Goal: Information Seeking & Learning: Learn about a topic

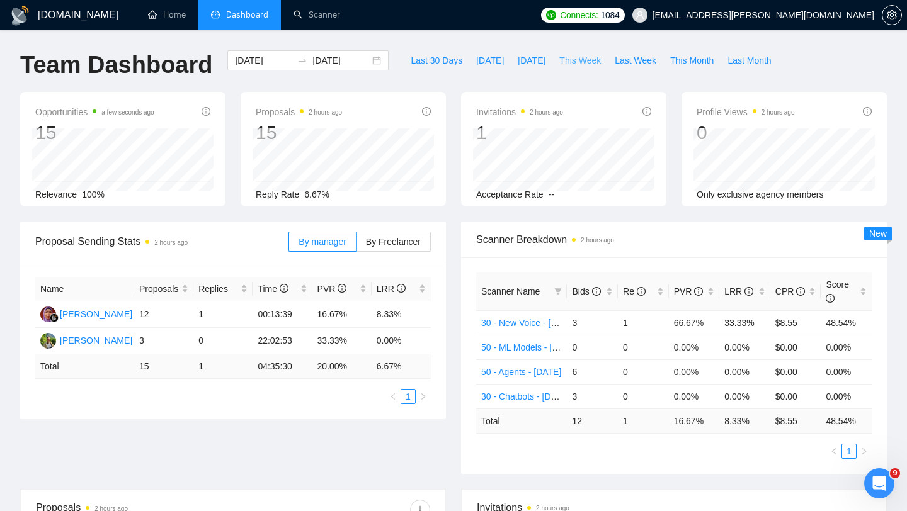
click at [592, 60] on span "This Week" at bounding box center [580, 61] width 42 height 14
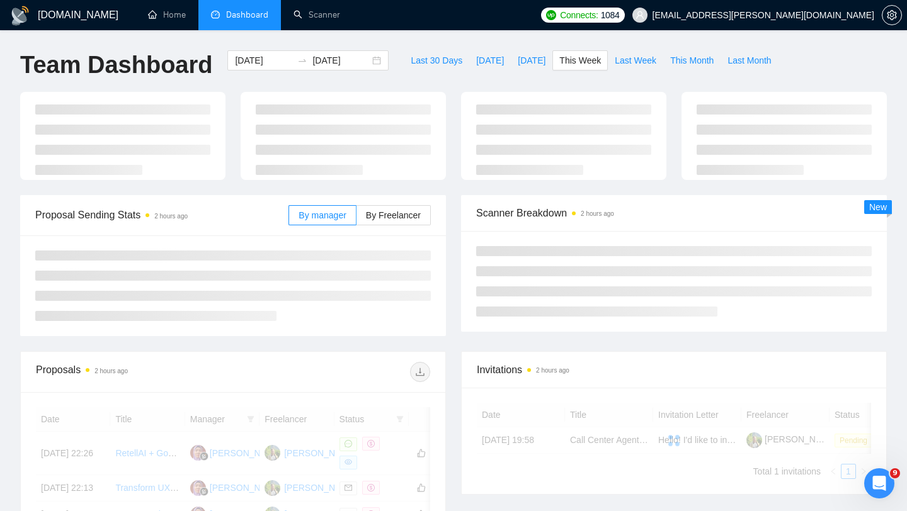
type input "[DATE]"
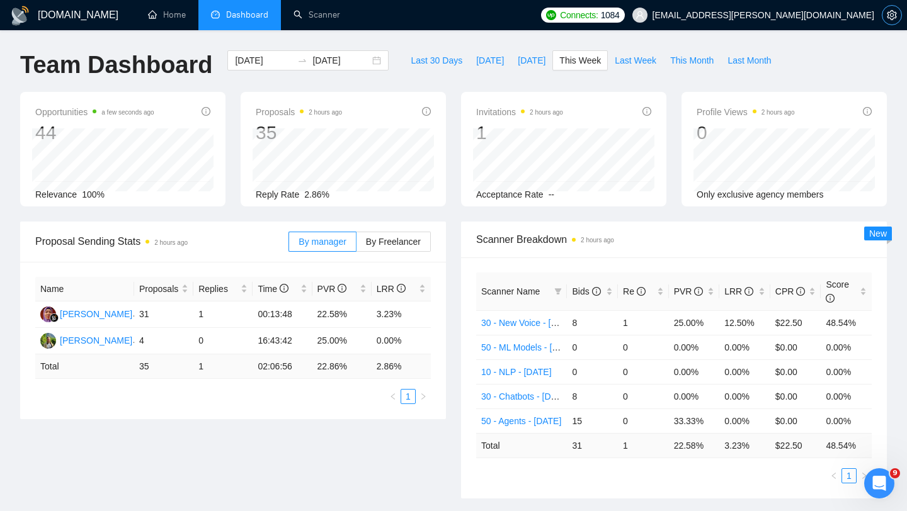
click at [887, 17] on icon "setting" at bounding box center [892, 15] width 10 height 10
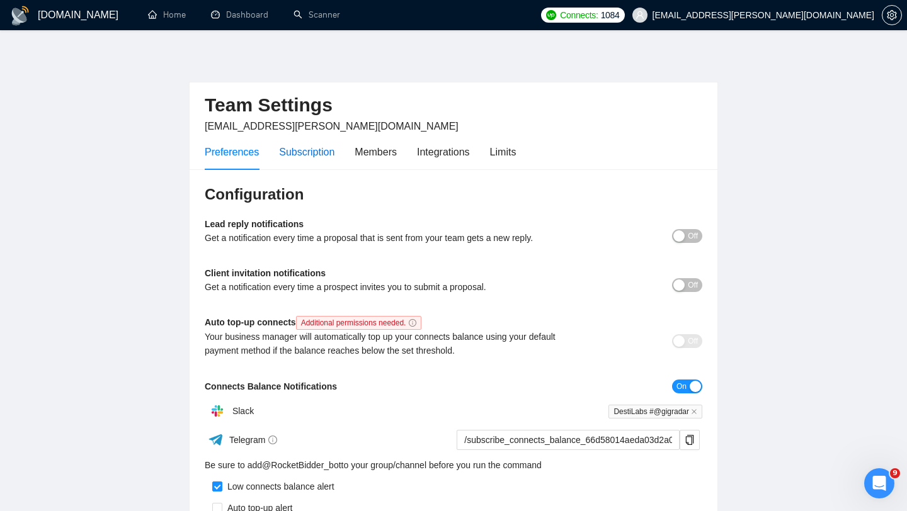
click at [328, 144] on div "Subscription" at bounding box center [306, 152] width 55 height 16
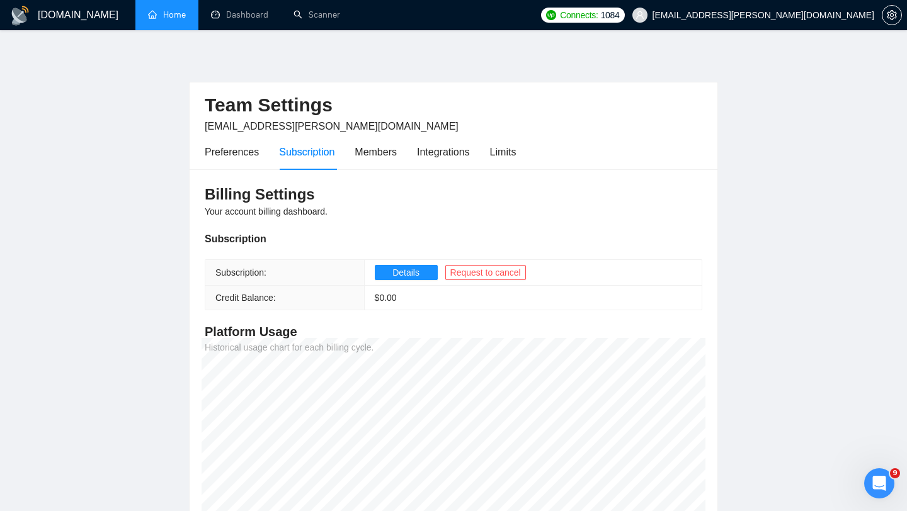
click at [159, 16] on link "Home" at bounding box center [167, 14] width 38 height 11
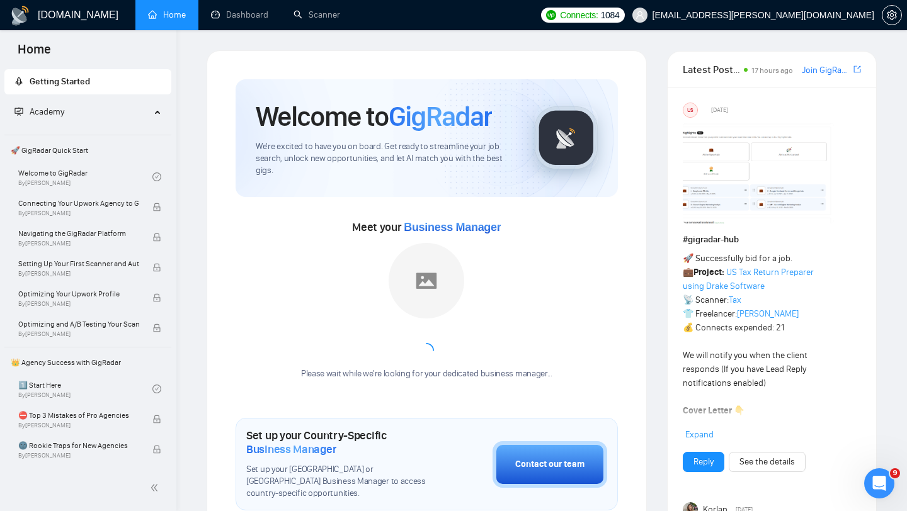
click at [178, 18] on link "Home" at bounding box center [167, 14] width 38 height 11
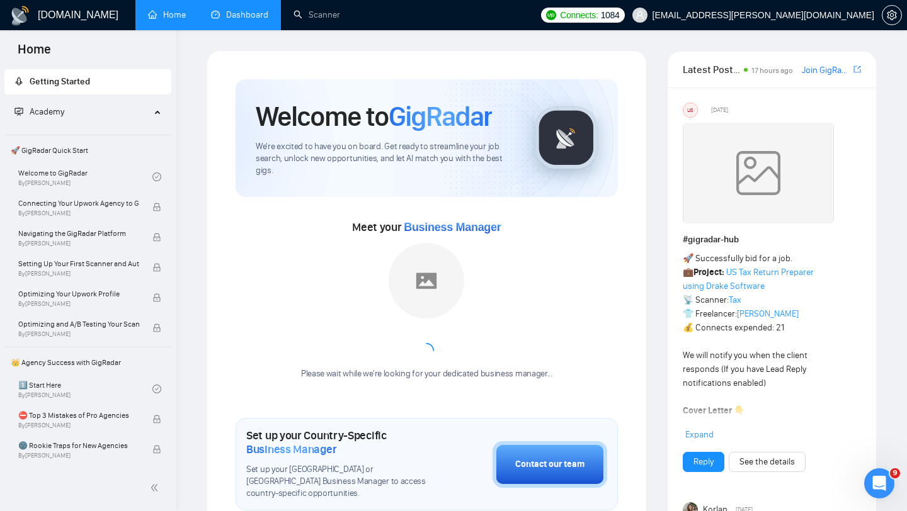
click at [246, 13] on link "Dashboard" at bounding box center [239, 14] width 57 height 11
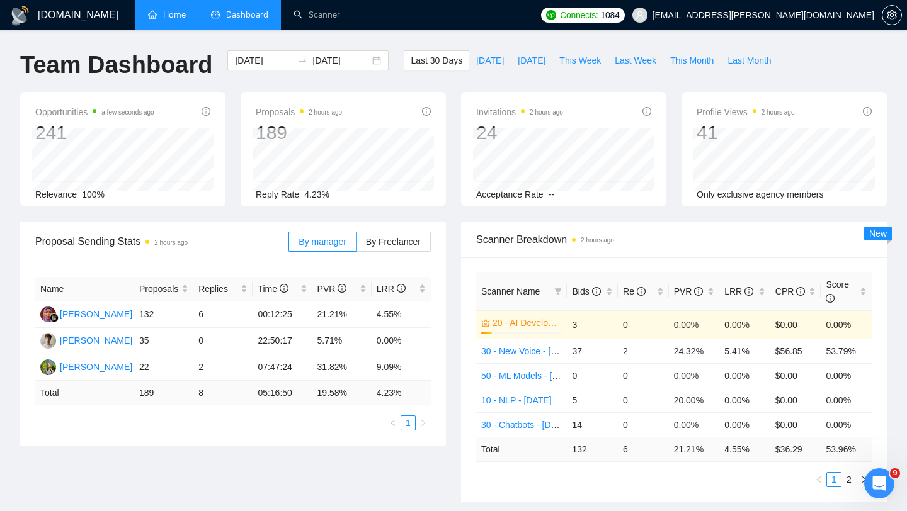
click at [285, 266] on div "Name Proposals Replies Time PVR LRR Sri Mulyani 132 6 00:12:25 21.21% 4.55% Ole…" at bounding box center [233, 354] width 426 height 184
click at [576, 351] on td "37" at bounding box center [592, 351] width 51 height 25
click at [533, 355] on link "30 - New Voice - [DATE]" at bounding box center [528, 351] width 95 height 10
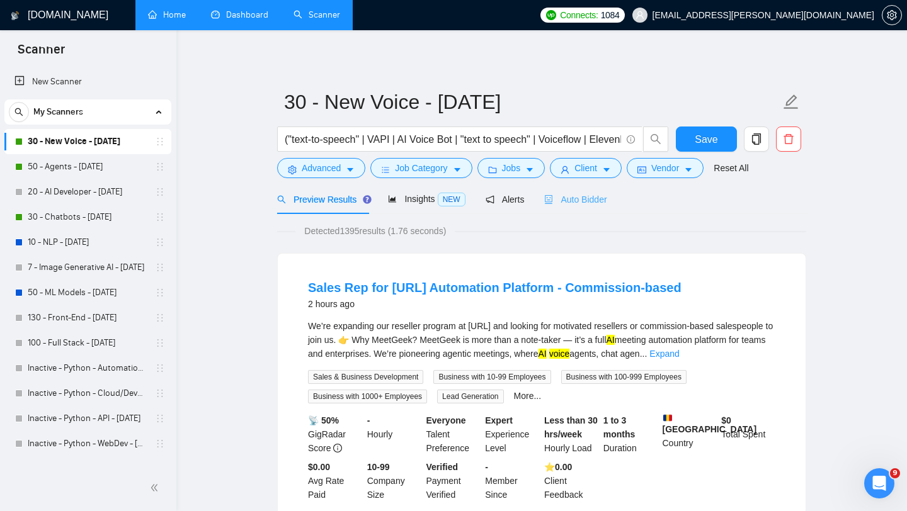
click at [575, 185] on div "Auto Bidder" at bounding box center [575, 200] width 62 height 30
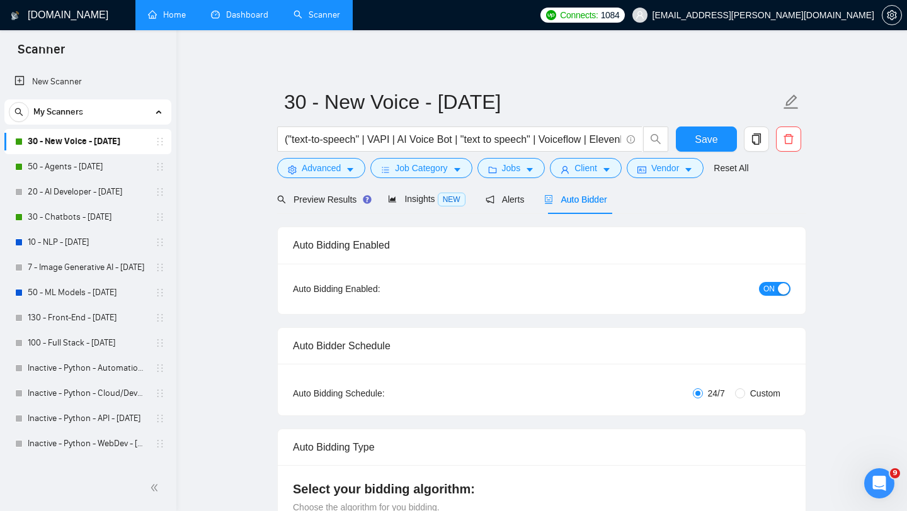
checkbox input "true"
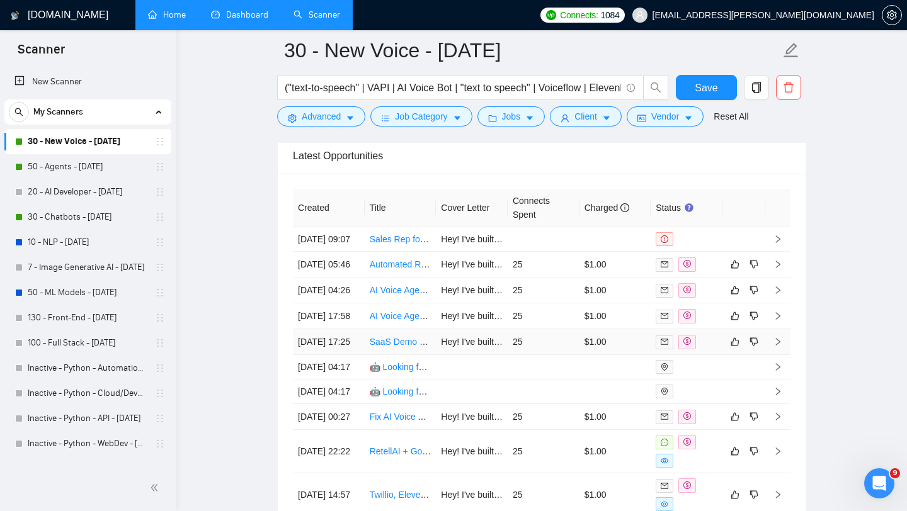
scroll to position [3413, 0]
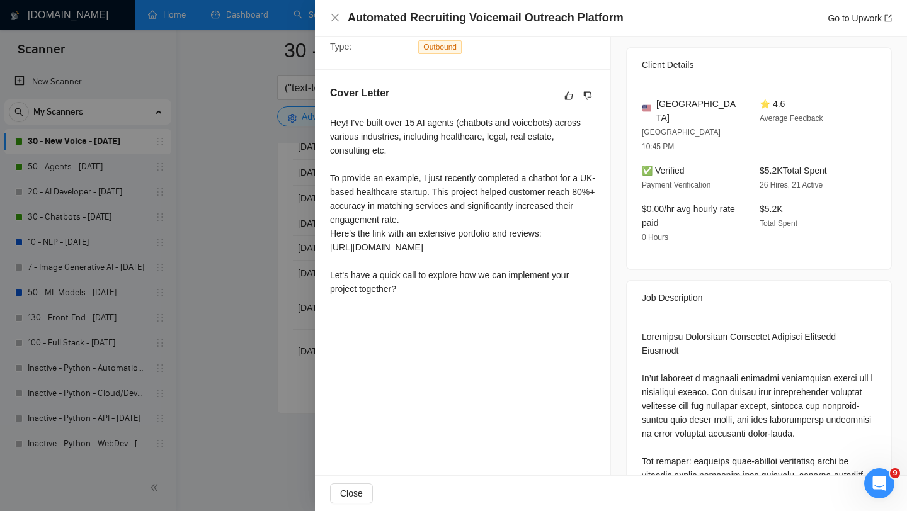
scroll to position [246, 0]
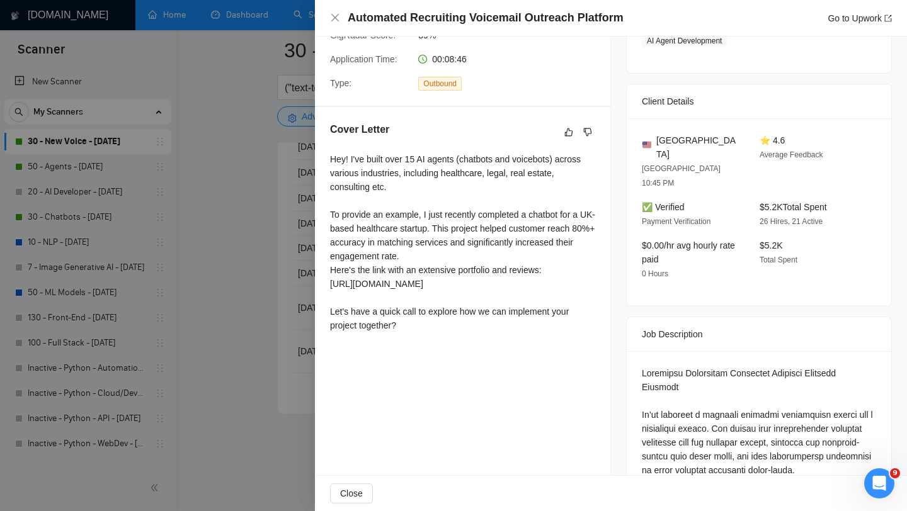
click at [518, 298] on div "Hey! I've built over 15 AI agents (chatbots and voicebots) across various indus…" at bounding box center [462, 242] width 265 height 180
click at [291, 306] on div at bounding box center [453, 255] width 907 height 511
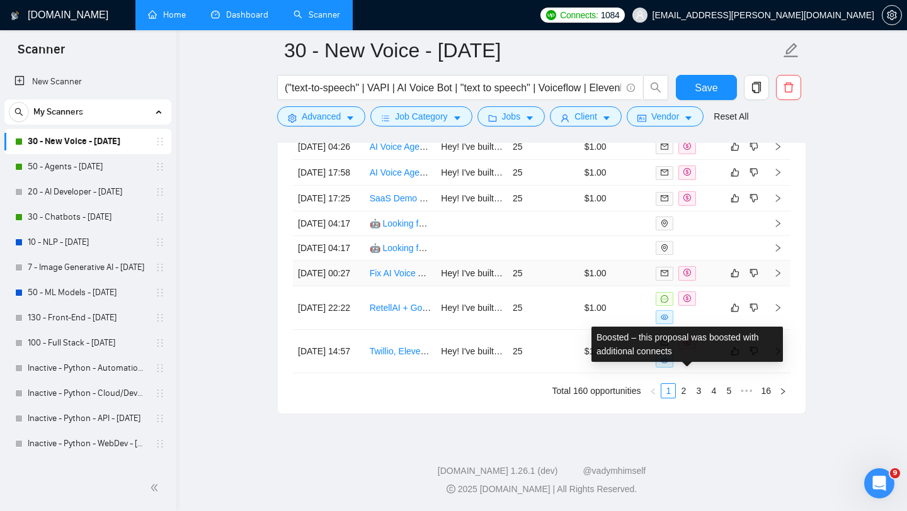
scroll to position [3565, 0]
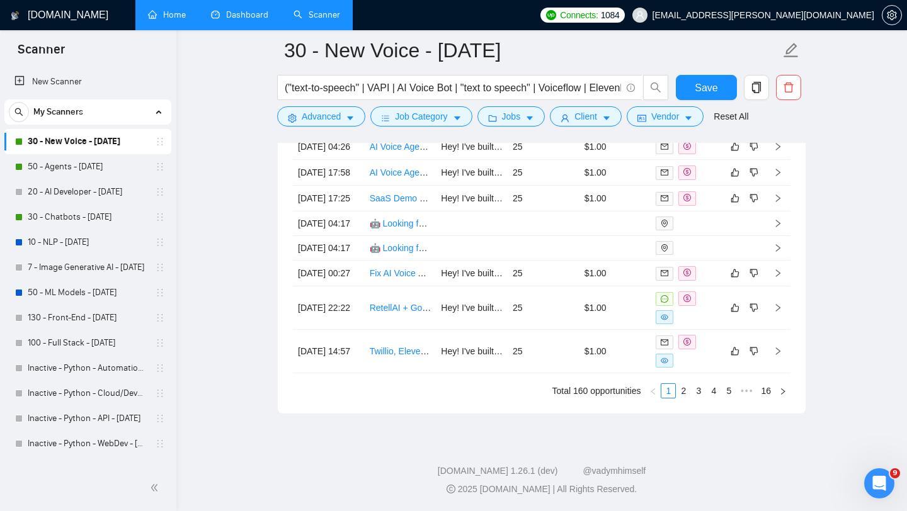
click at [246, 14] on link "Dashboard" at bounding box center [239, 14] width 57 height 11
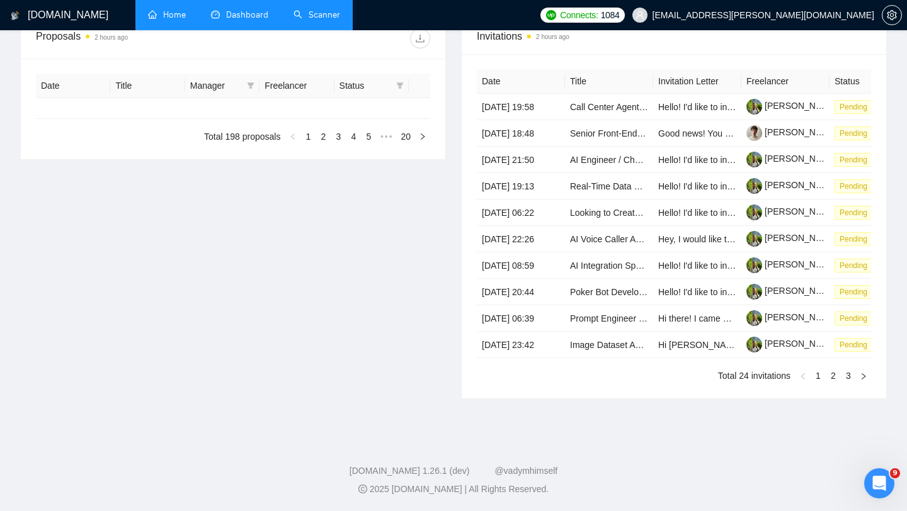
type input "[DATE]"
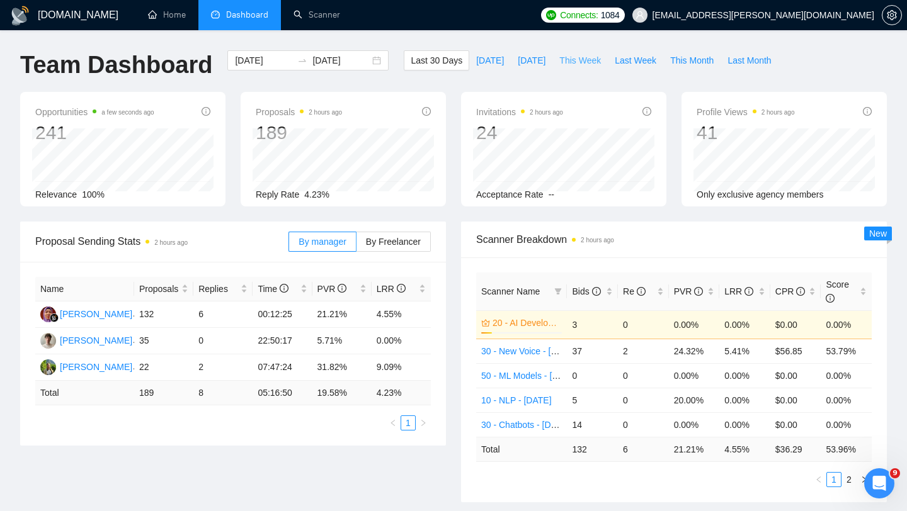
click at [567, 60] on span "This Week" at bounding box center [580, 61] width 42 height 14
type input "[DATE]"
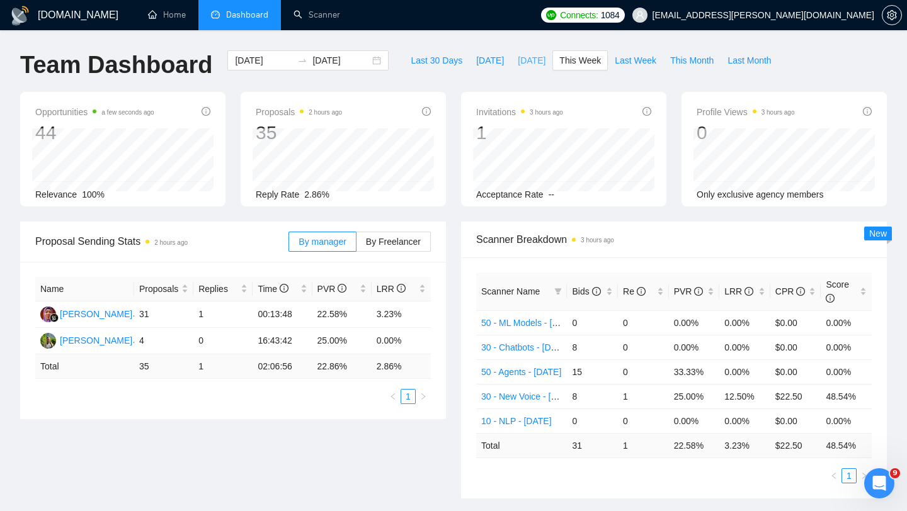
click at [518, 60] on span "[DATE]" at bounding box center [532, 61] width 28 height 14
type input "[DATE]"
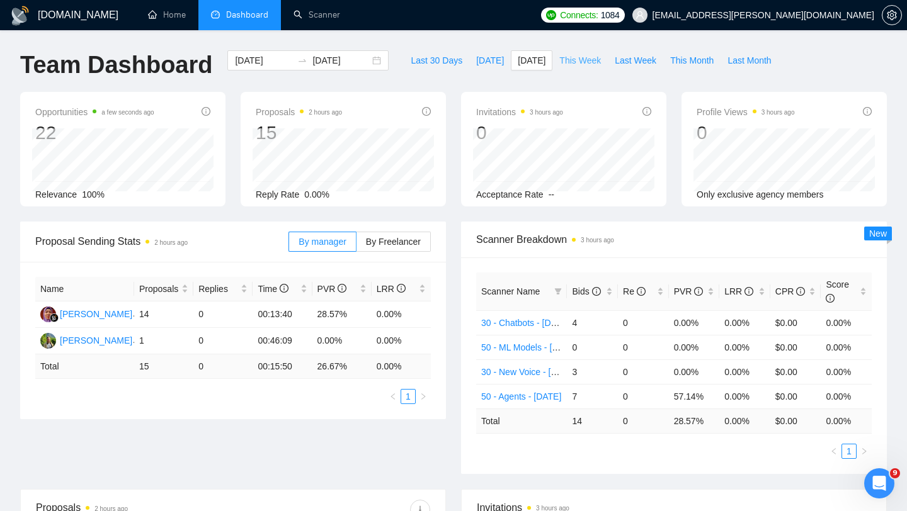
click at [579, 55] on span "This Week" at bounding box center [580, 61] width 42 height 14
type input "[DATE]"
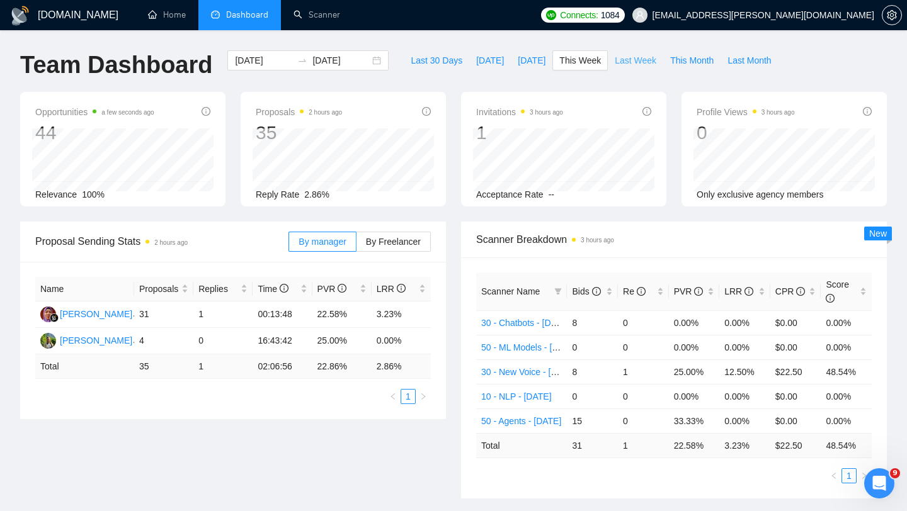
click at [618, 68] on button "Last Week" at bounding box center [635, 60] width 55 height 20
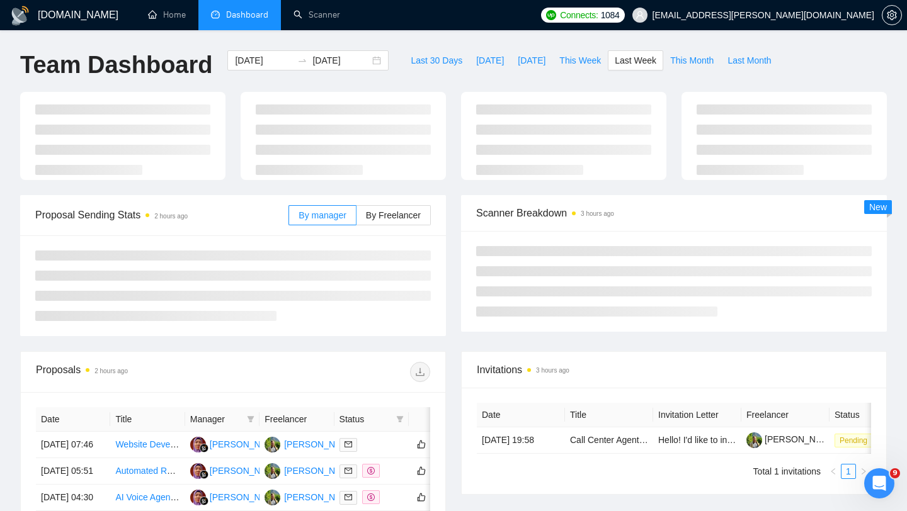
type input "2025-09-08"
type input "[DATE]"
